Goal: Task Accomplishment & Management: Complete application form

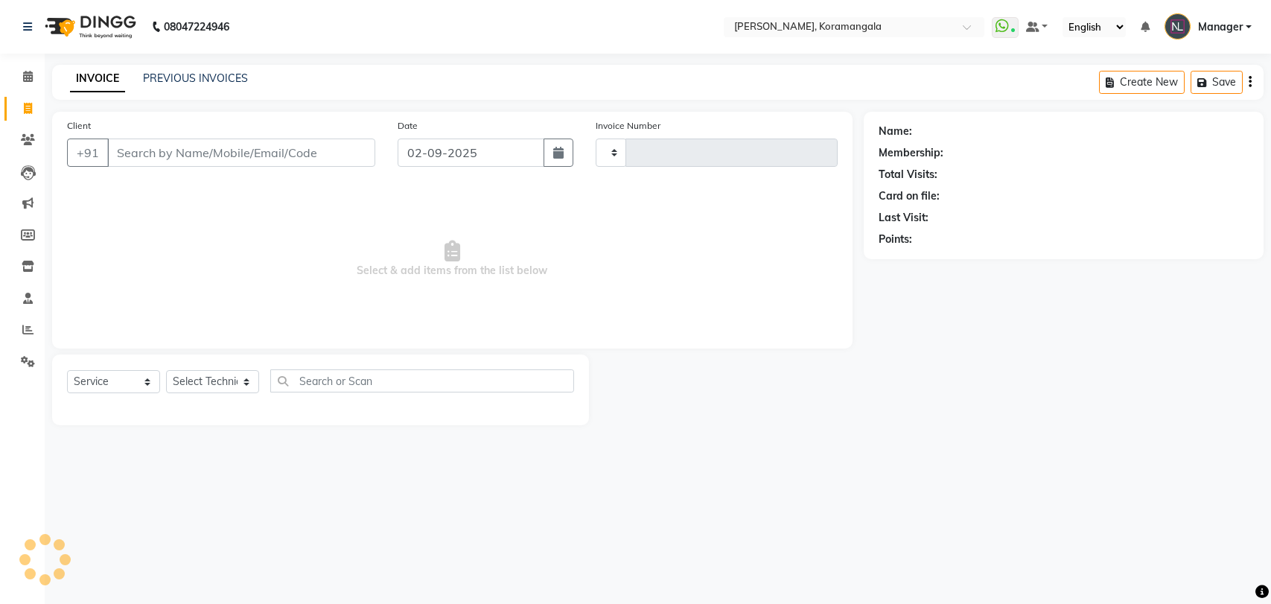
select select "service"
type input "1179"
select select "3769"
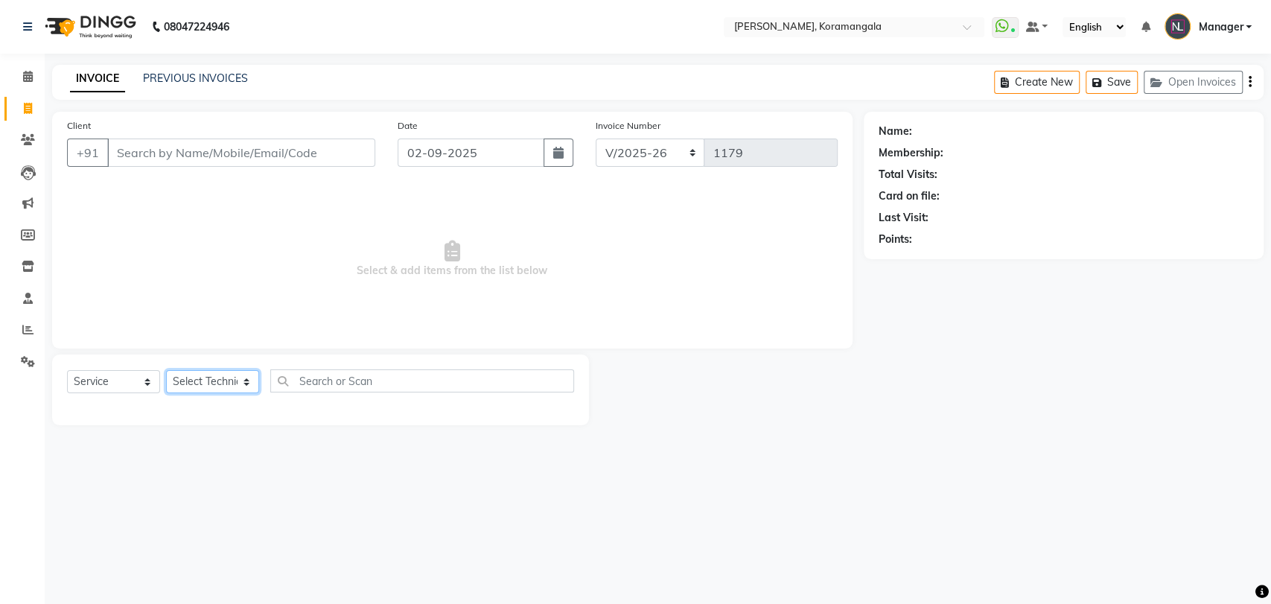
click at [218, 382] on select "Select Technician" at bounding box center [212, 381] width 93 height 23
select select "64296"
click at [166, 370] on select "Select Technician [PERSON_NAME] Asid [PERSON_NAME] Manager [PERSON_NAME] [PERSO…" at bounding box center [212, 381] width 93 height 23
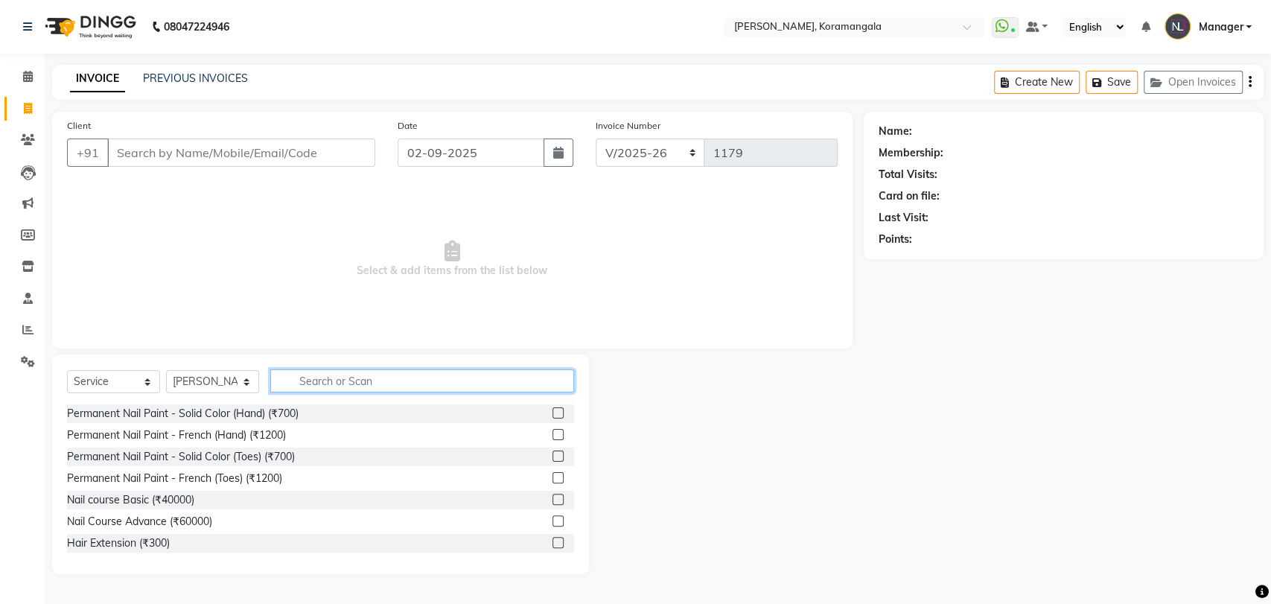
click at [314, 376] on input "text" at bounding box center [422, 380] width 304 height 23
type input "700"
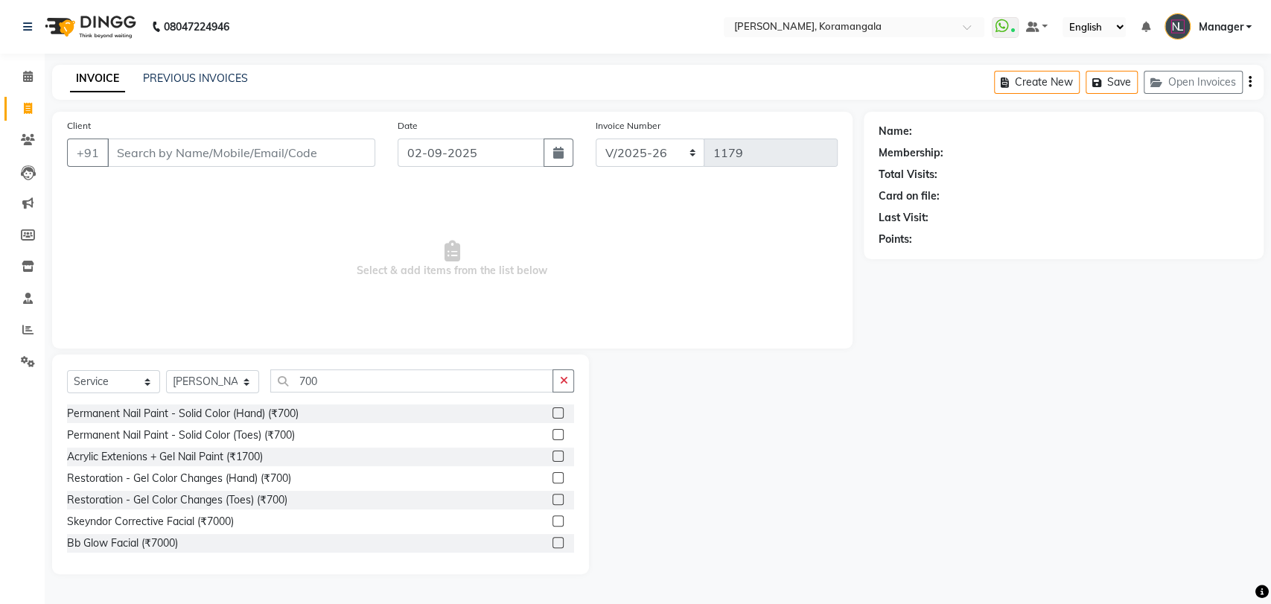
click at [552, 432] on label at bounding box center [557, 434] width 11 height 11
click at [552, 432] on input "checkbox" at bounding box center [557, 435] width 10 height 10
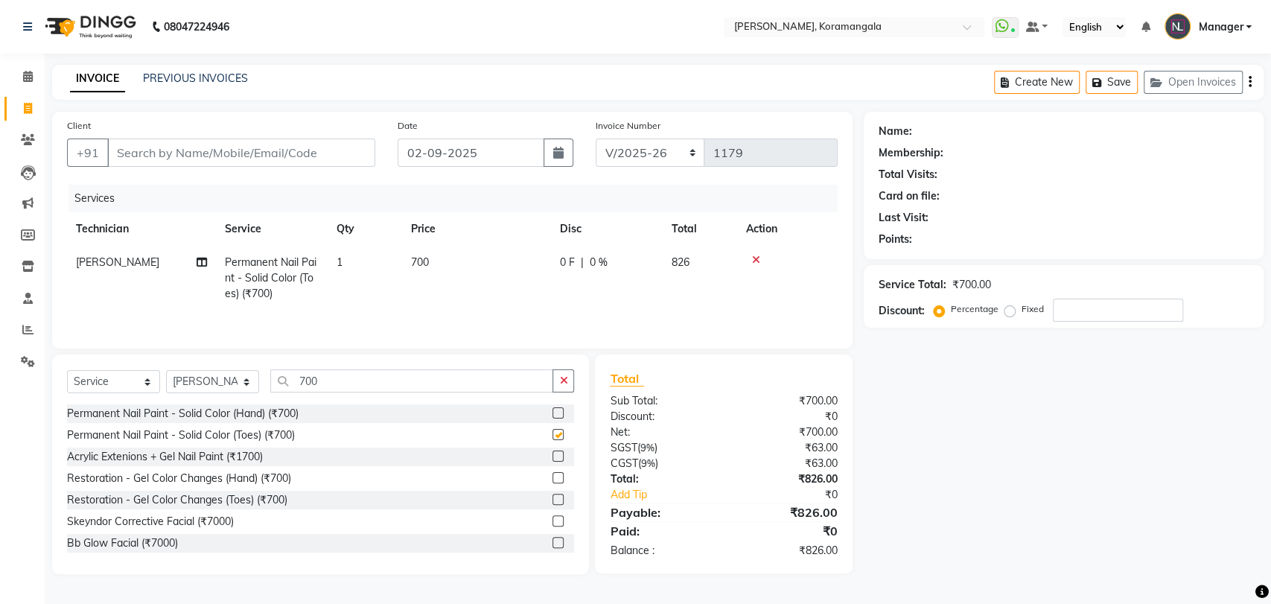
checkbox input "false"
click at [259, 159] on input "Client" at bounding box center [241, 152] width 268 height 28
type input "s"
type input "0"
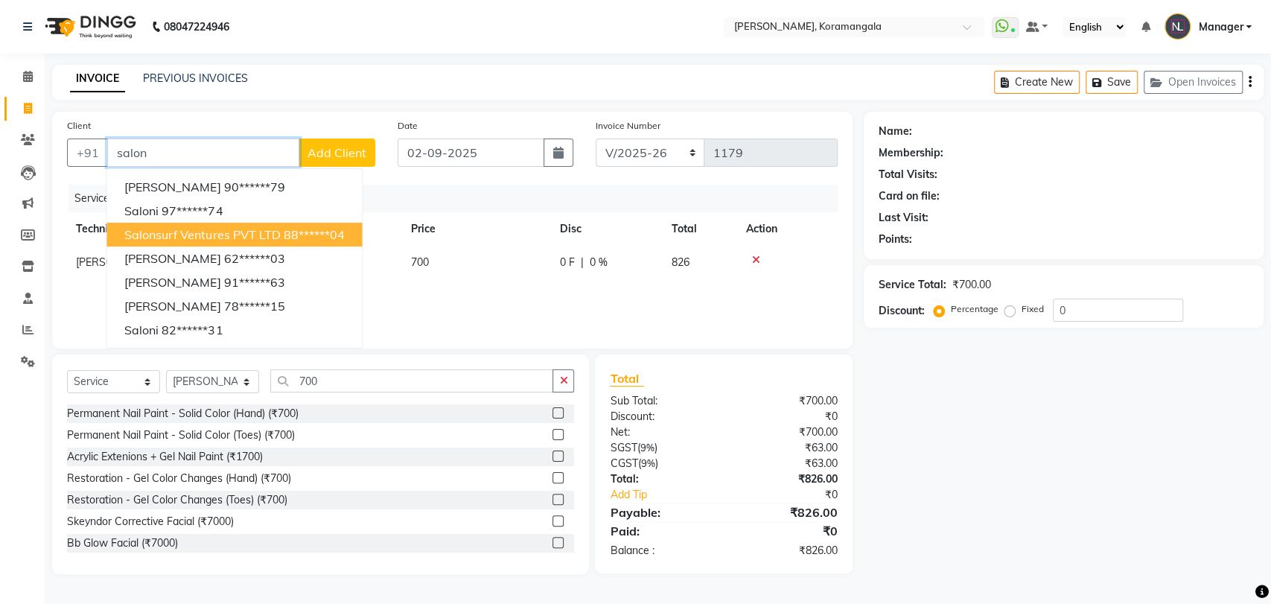
click at [206, 238] on span "Salonsurf Ventures PVT LTD" at bounding box center [202, 234] width 156 height 15
type input "88******04"
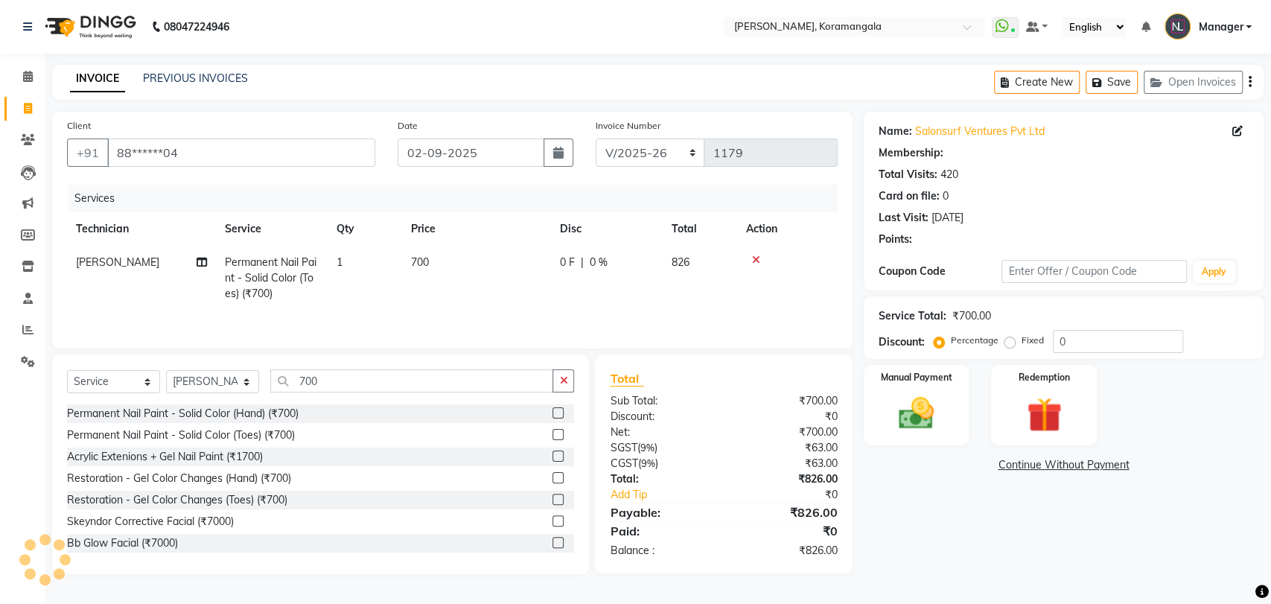
select select "1: Object"
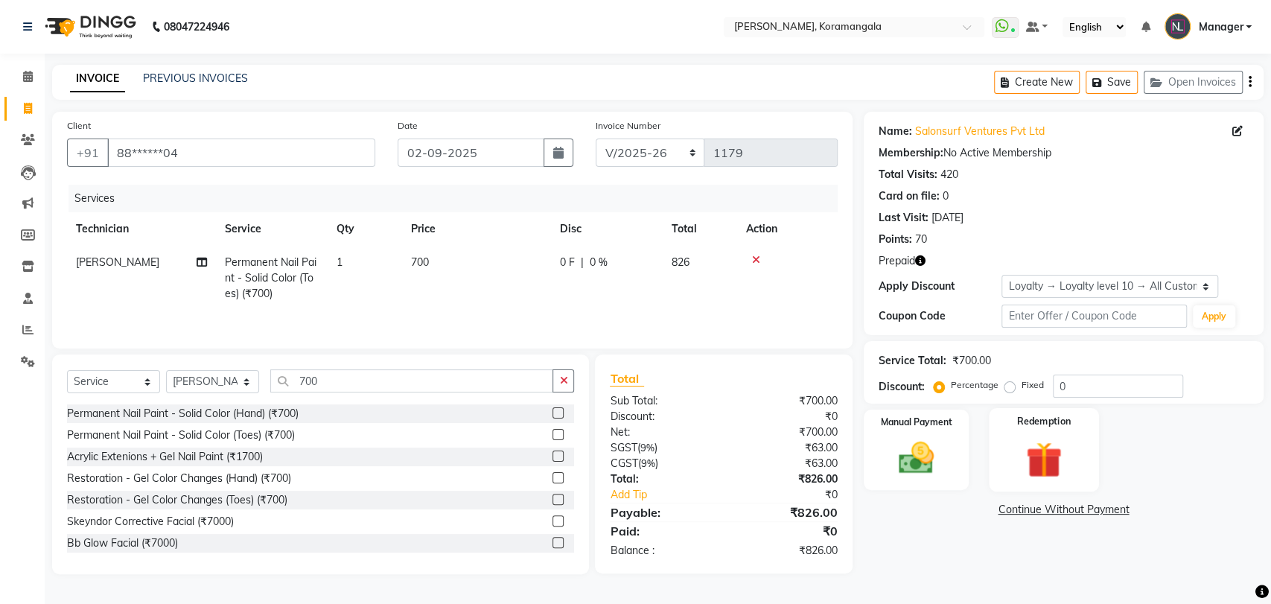
click at [1036, 479] on img at bounding box center [1044, 459] width 59 height 45
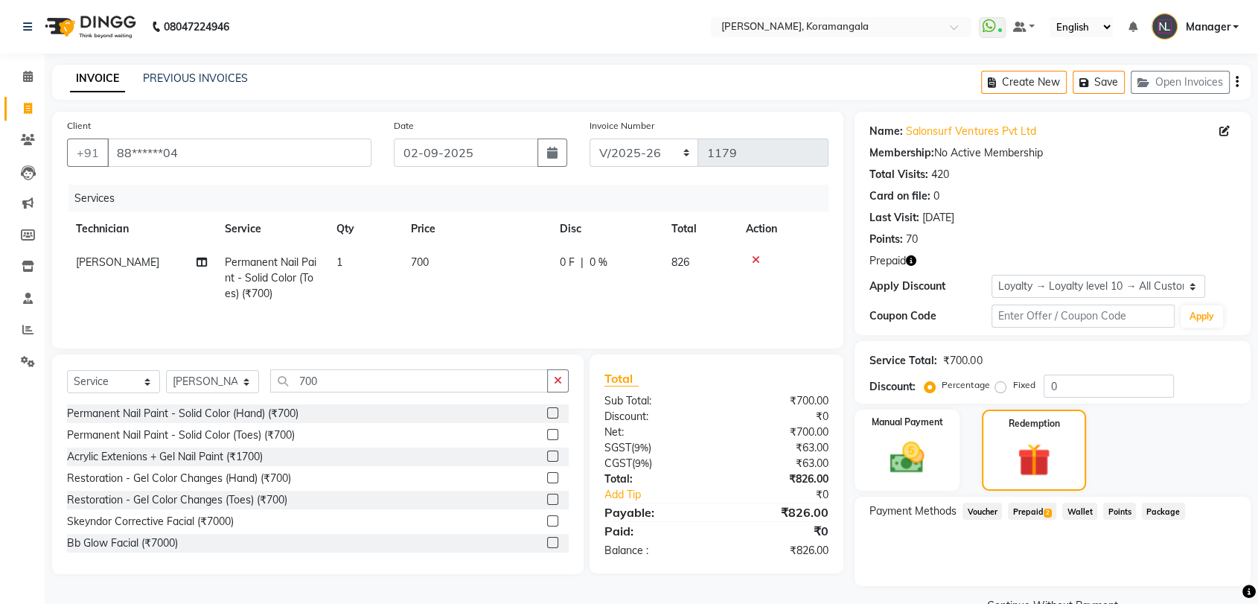
click at [1050, 506] on span "Prepaid 2" at bounding box center [1032, 510] width 48 height 17
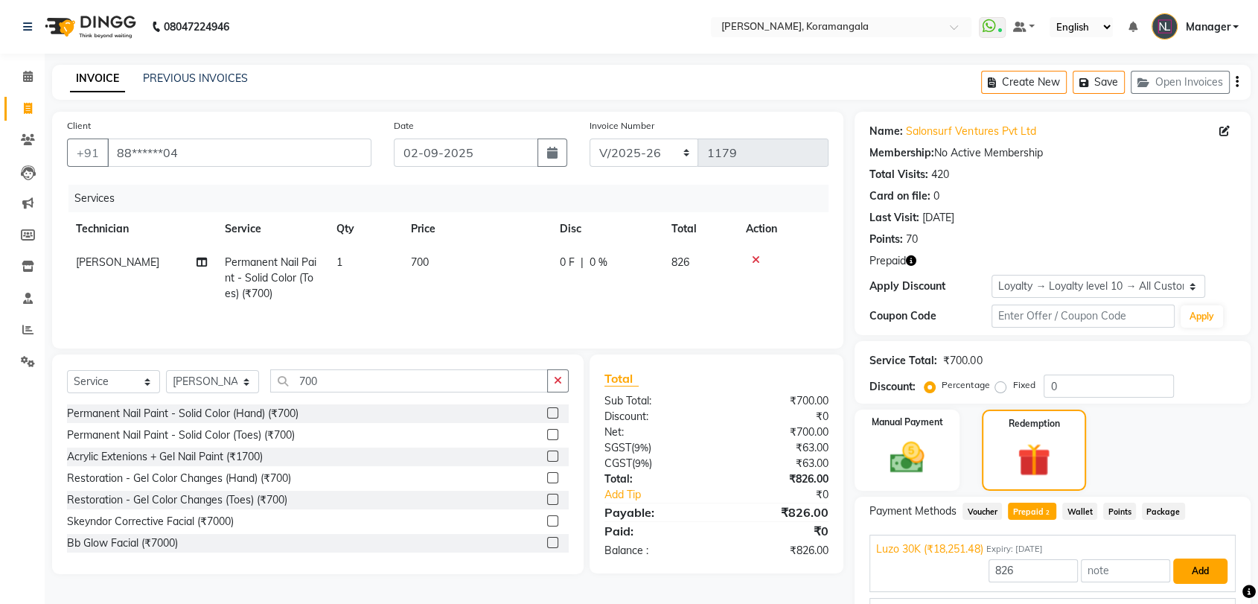
click at [1213, 568] on button "Add" at bounding box center [1200, 570] width 54 height 25
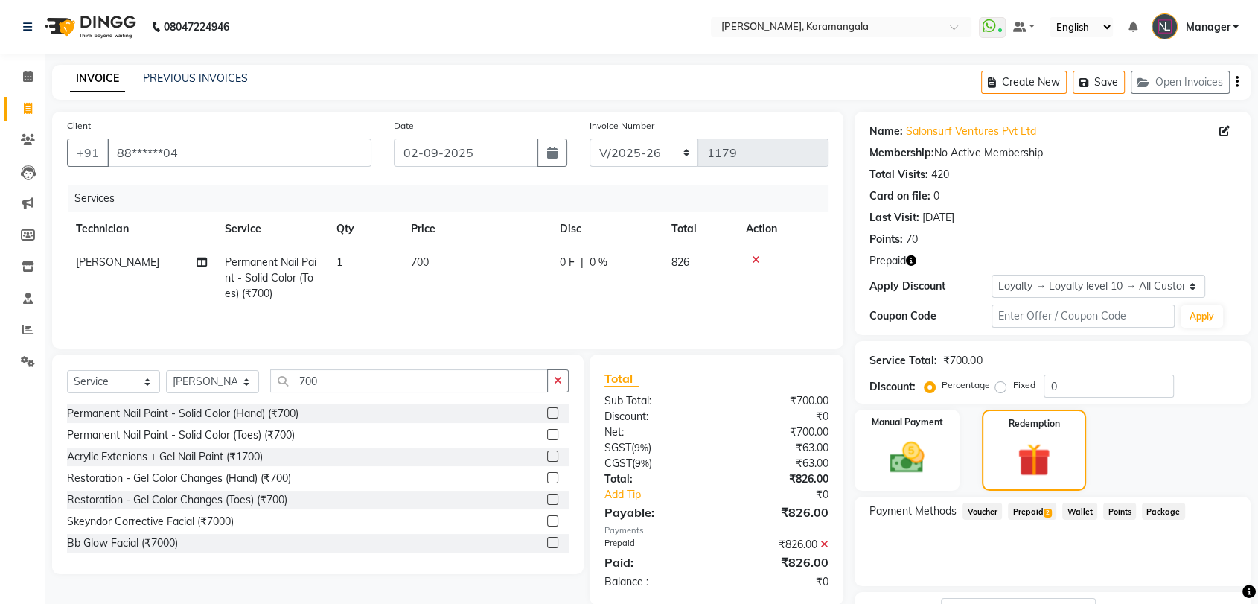
scroll to position [119, 0]
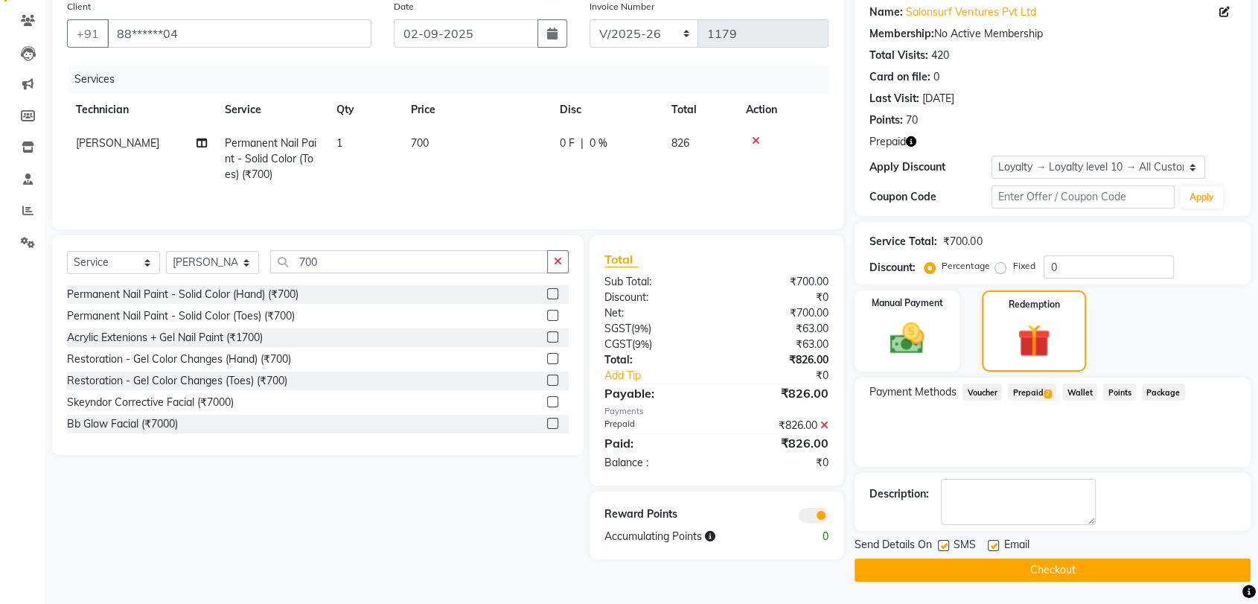
click at [1197, 563] on button "Checkout" at bounding box center [1053, 569] width 396 height 23
